Goal: Find specific page/section: Find specific page/section

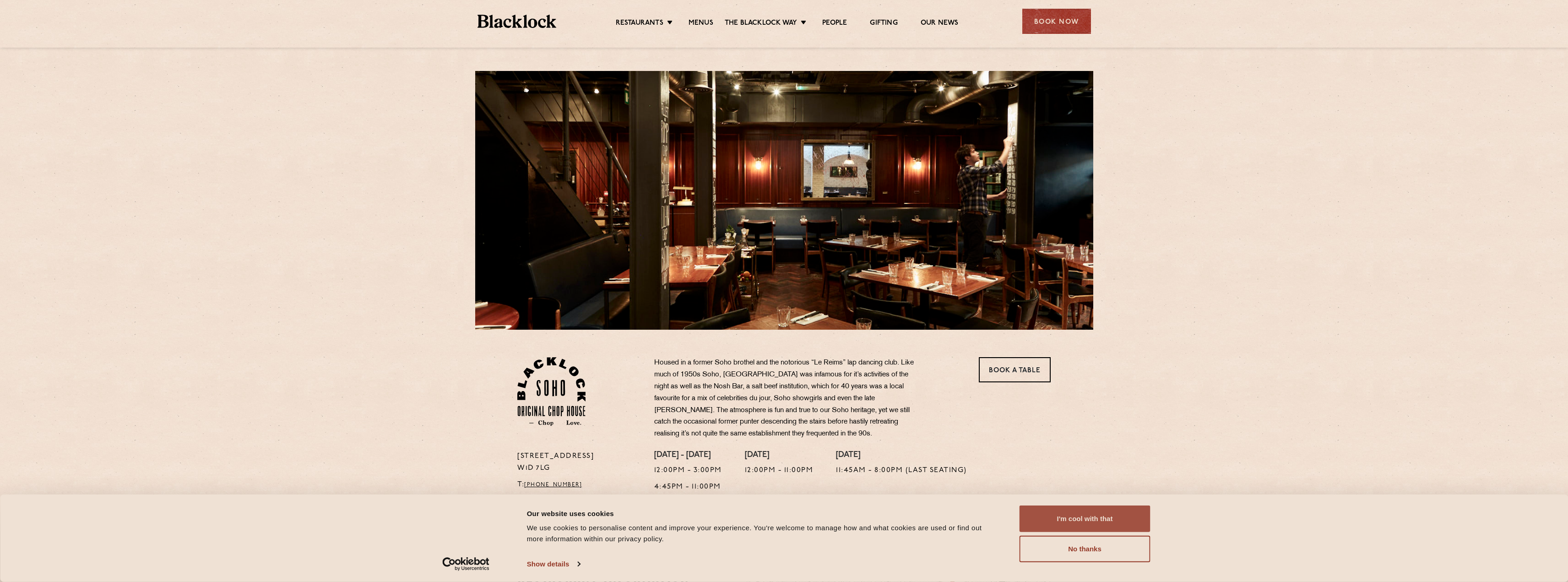
click at [1085, 518] on button "I'm cool with that" at bounding box center [1085, 518] width 131 height 26
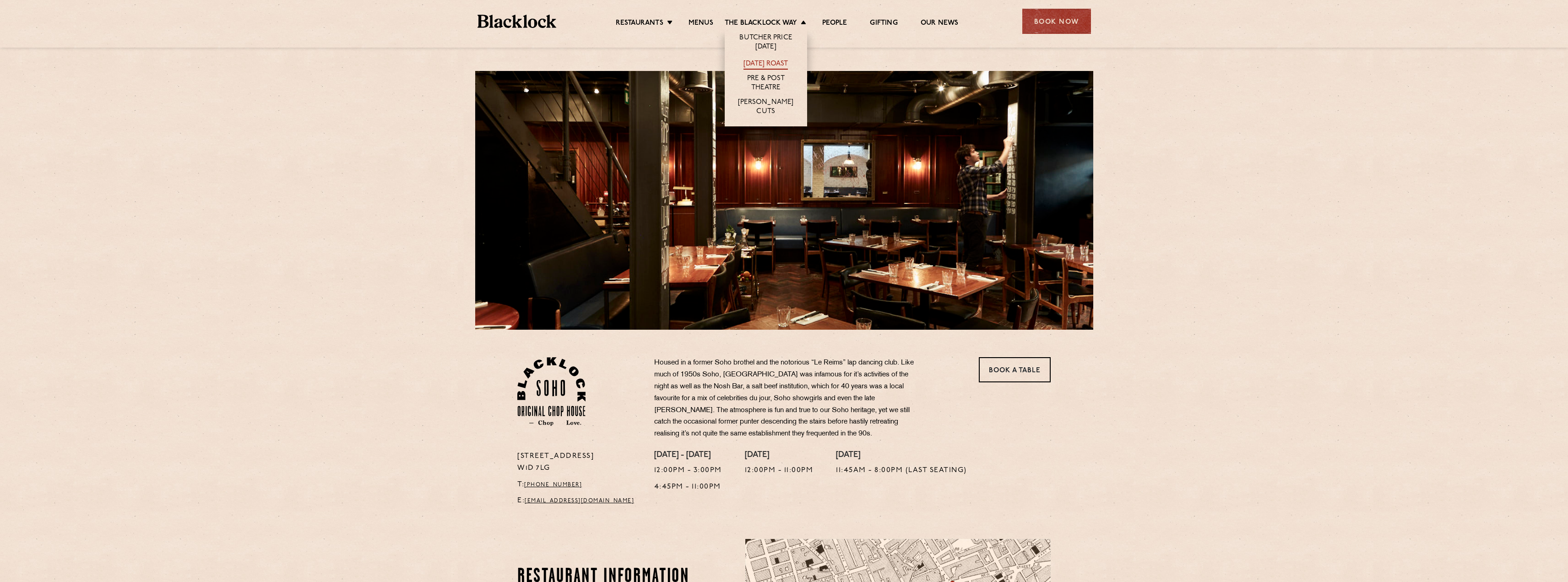
click at [758, 61] on link "[DATE] Roast" at bounding box center [765, 64] width 45 height 10
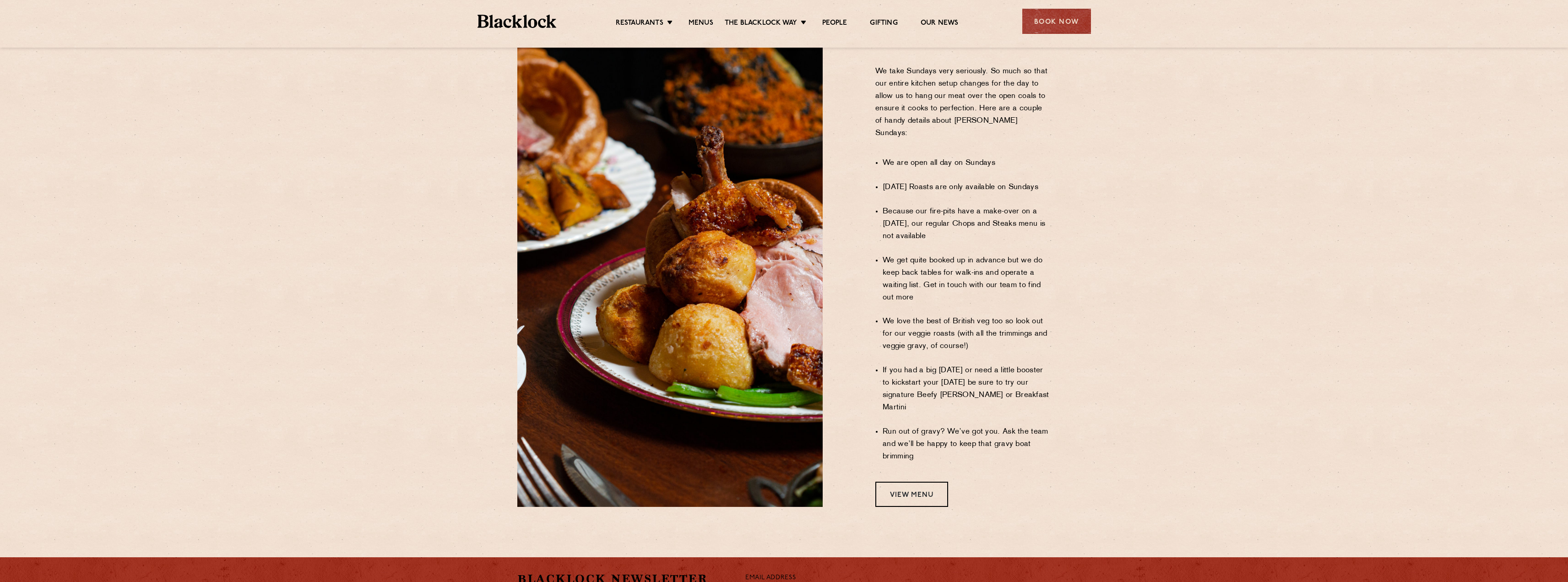
scroll to position [595, 0]
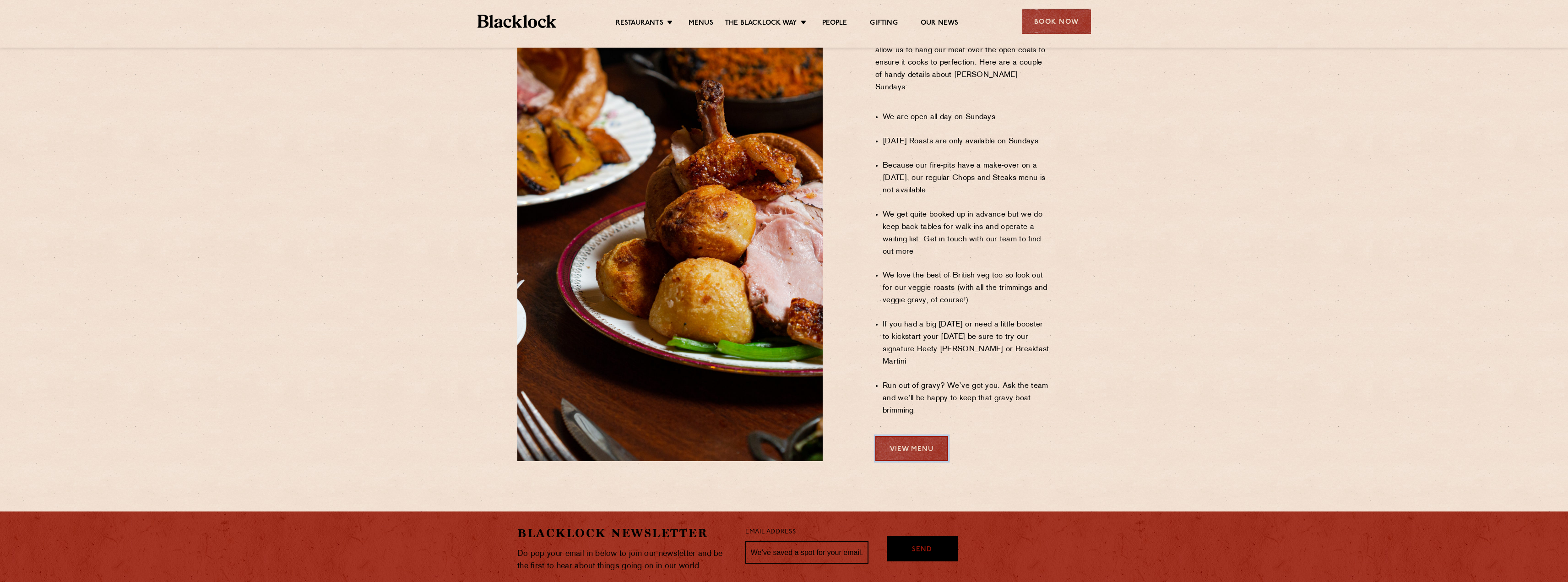
click at [914, 436] on link "View Menu" at bounding box center [912, 448] width 73 height 25
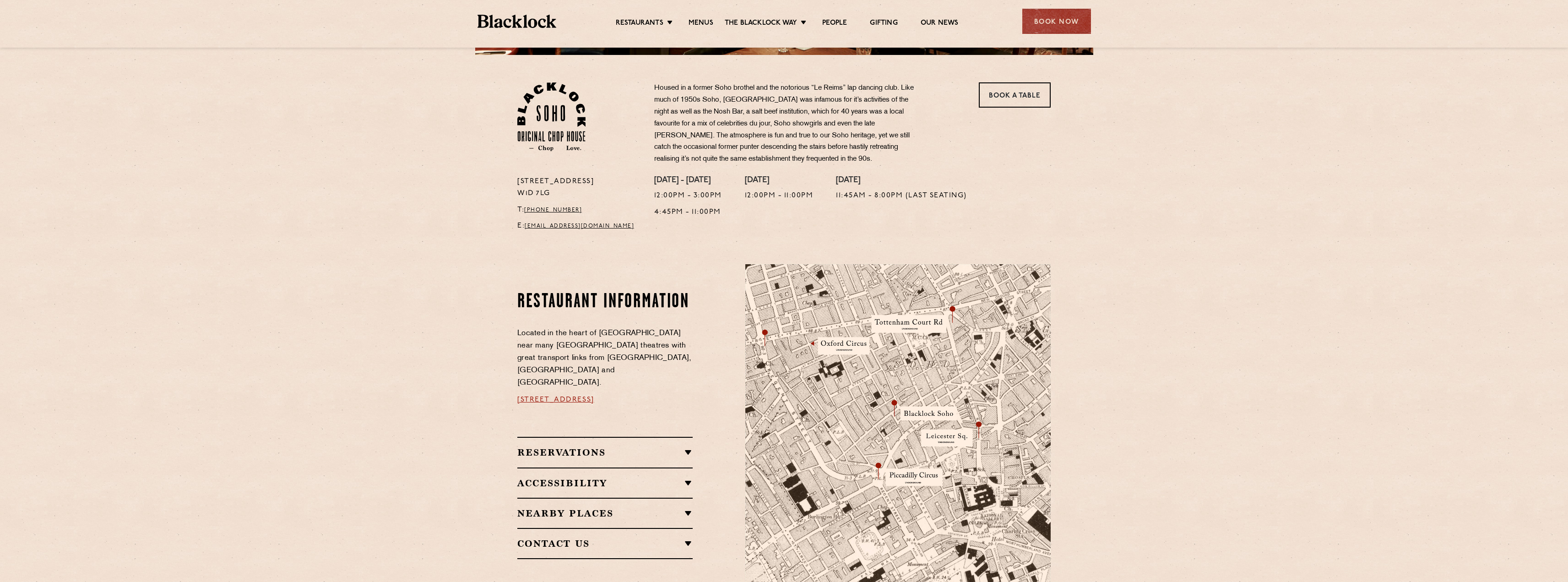
scroll to position [320, 0]
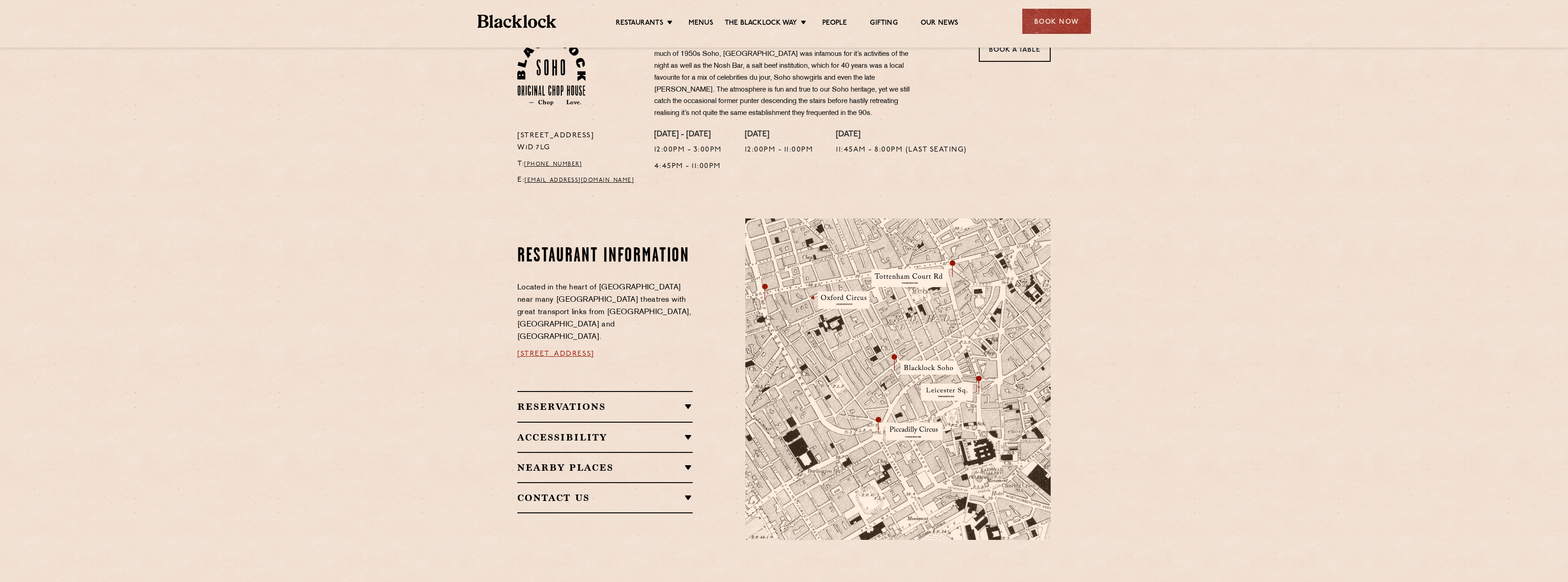
click at [584, 350] on link "24 Great Windmill Street, Soho, W1D 7LG" at bounding box center [556, 354] width 77 height 8
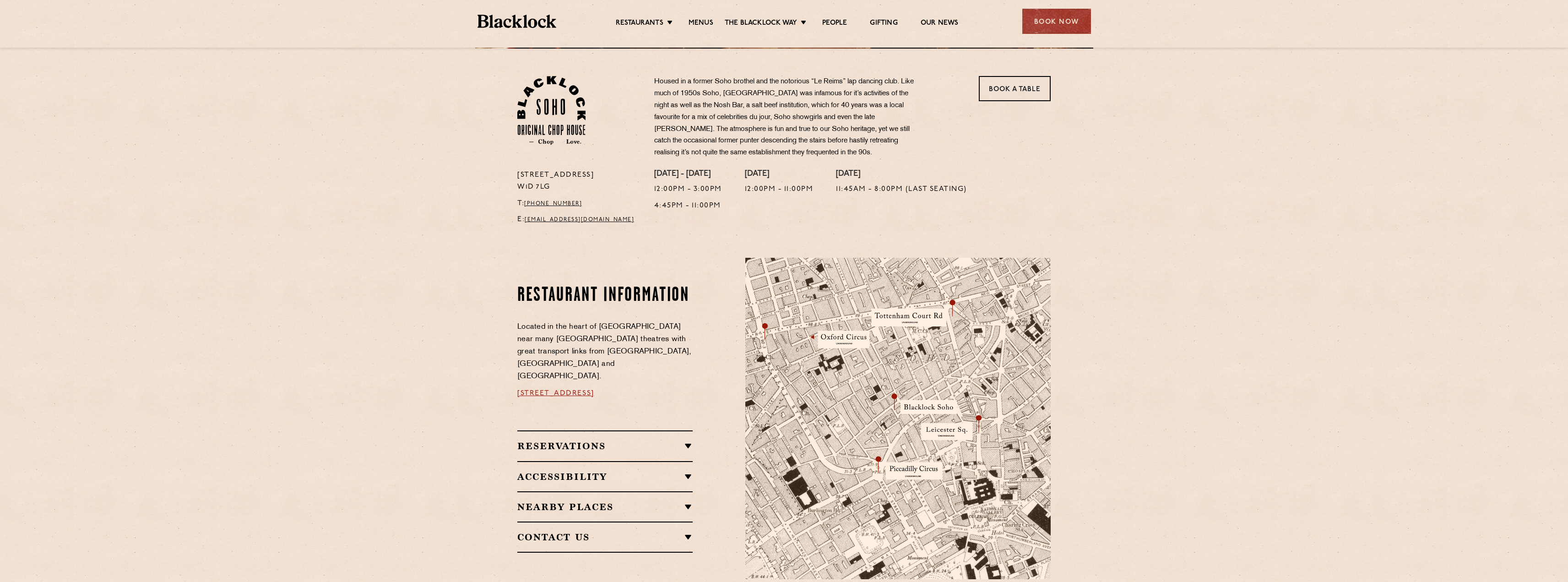
scroll to position [412, 0]
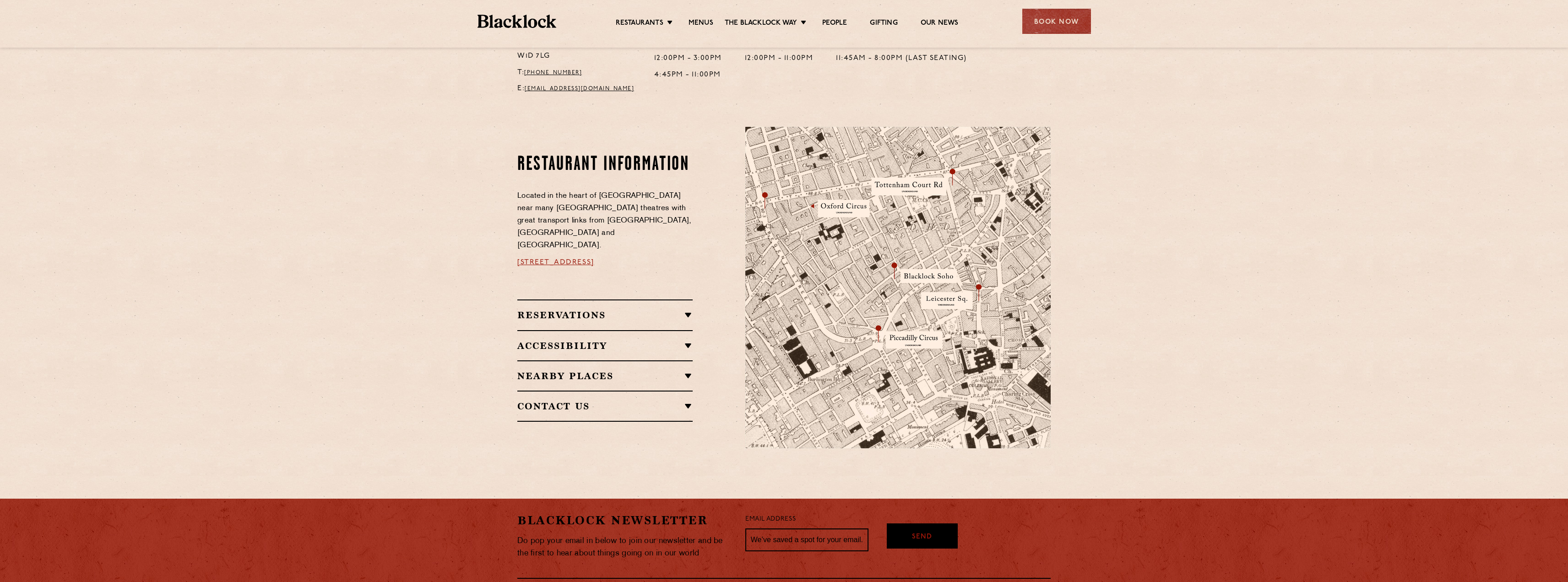
click at [625, 310] on h2 "Reservations" at bounding box center [605, 315] width 176 height 11
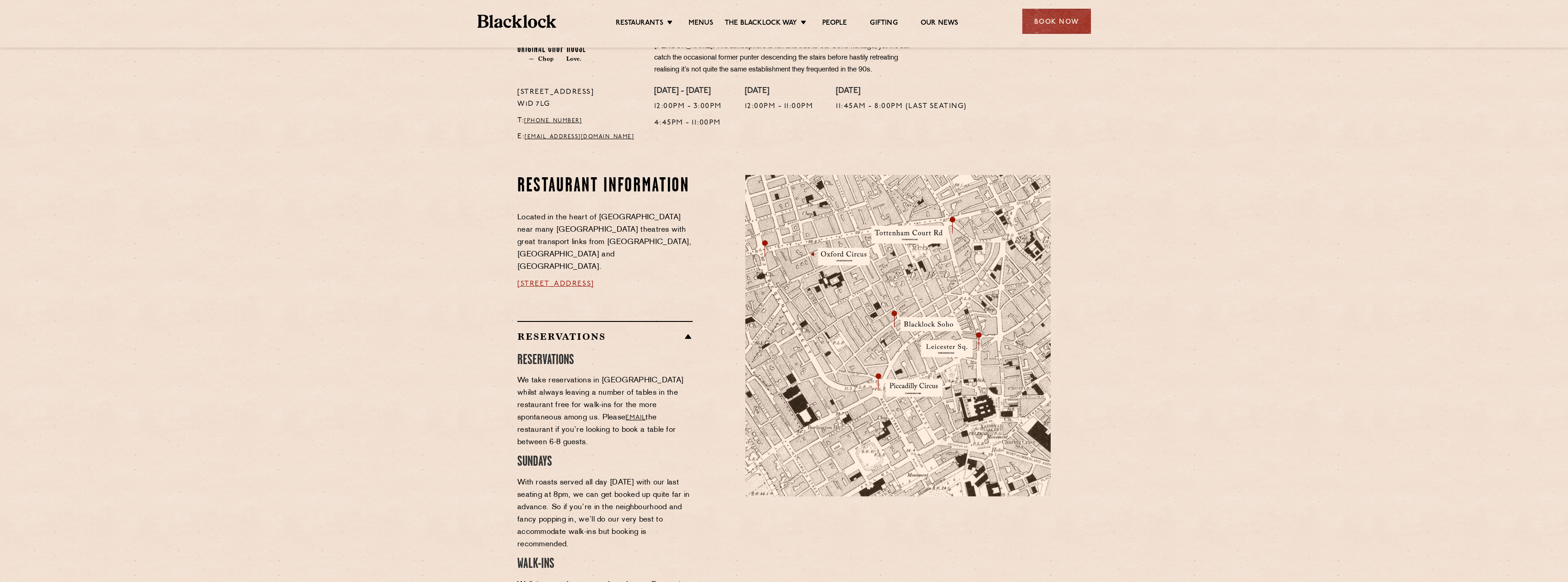
scroll to position [366, 0]
click at [706, 20] on link "Menus" at bounding box center [700, 23] width 25 height 10
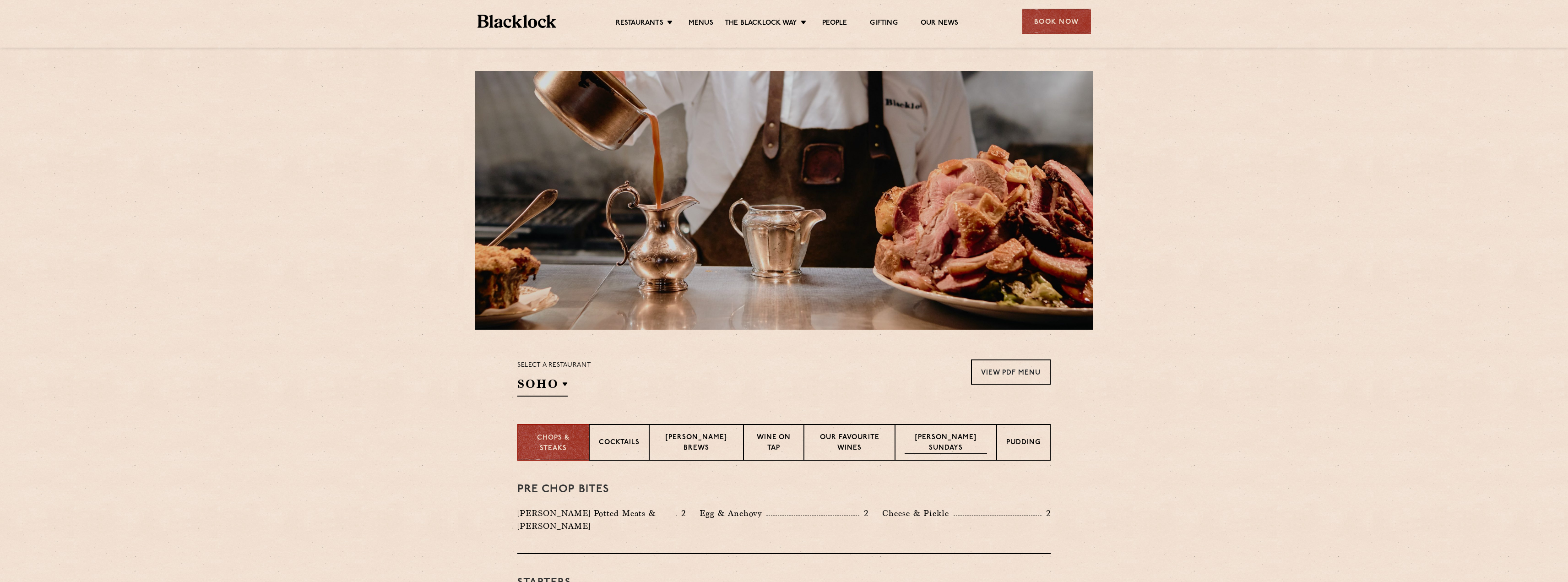
click at [952, 445] on p "Blacklock Sundays" at bounding box center [946, 443] width 83 height 21
